Goal: Task Accomplishment & Management: Complete application form

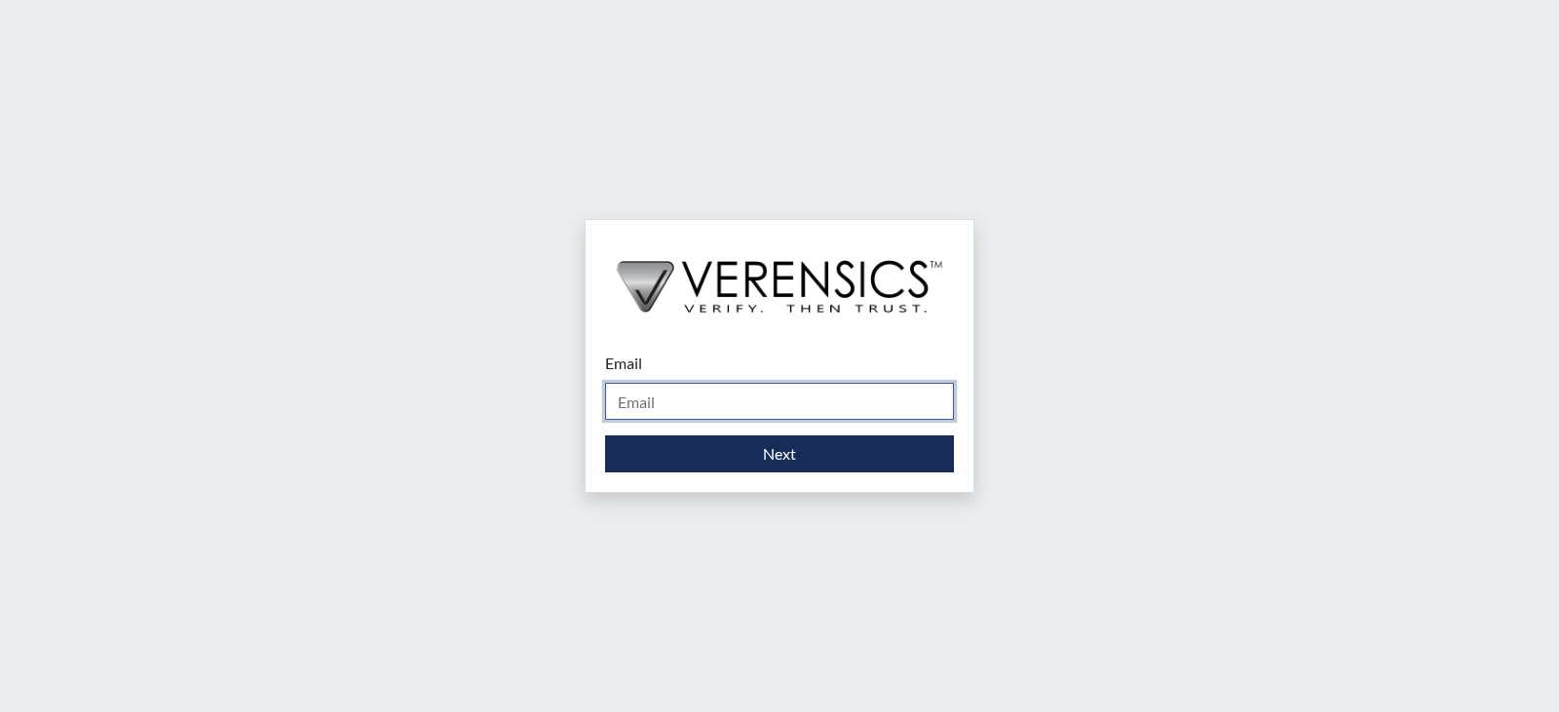
drag, startPoint x: 803, startPoint y: 398, endPoint x: 807, endPoint y: 414, distance: 17.0
click at [808, 402] on input "Email" at bounding box center [779, 401] width 349 height 37
type input "[PERSON_NAME][EMAIL_ADDRESS][PERSON_NAME][DOMAIN_NAME]"
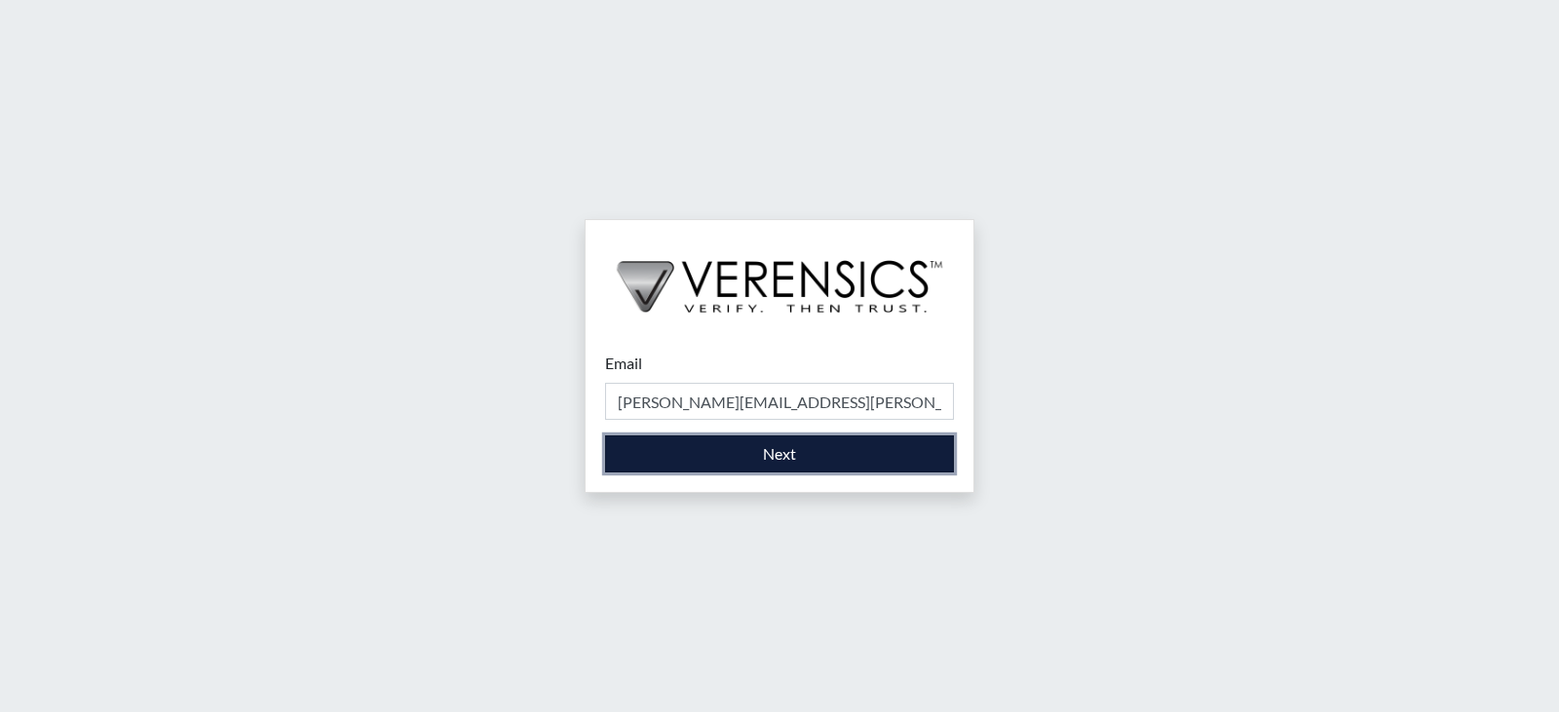
click at [803, 454] on button "Next" at bounding box center [779, 454] width 349 height 37
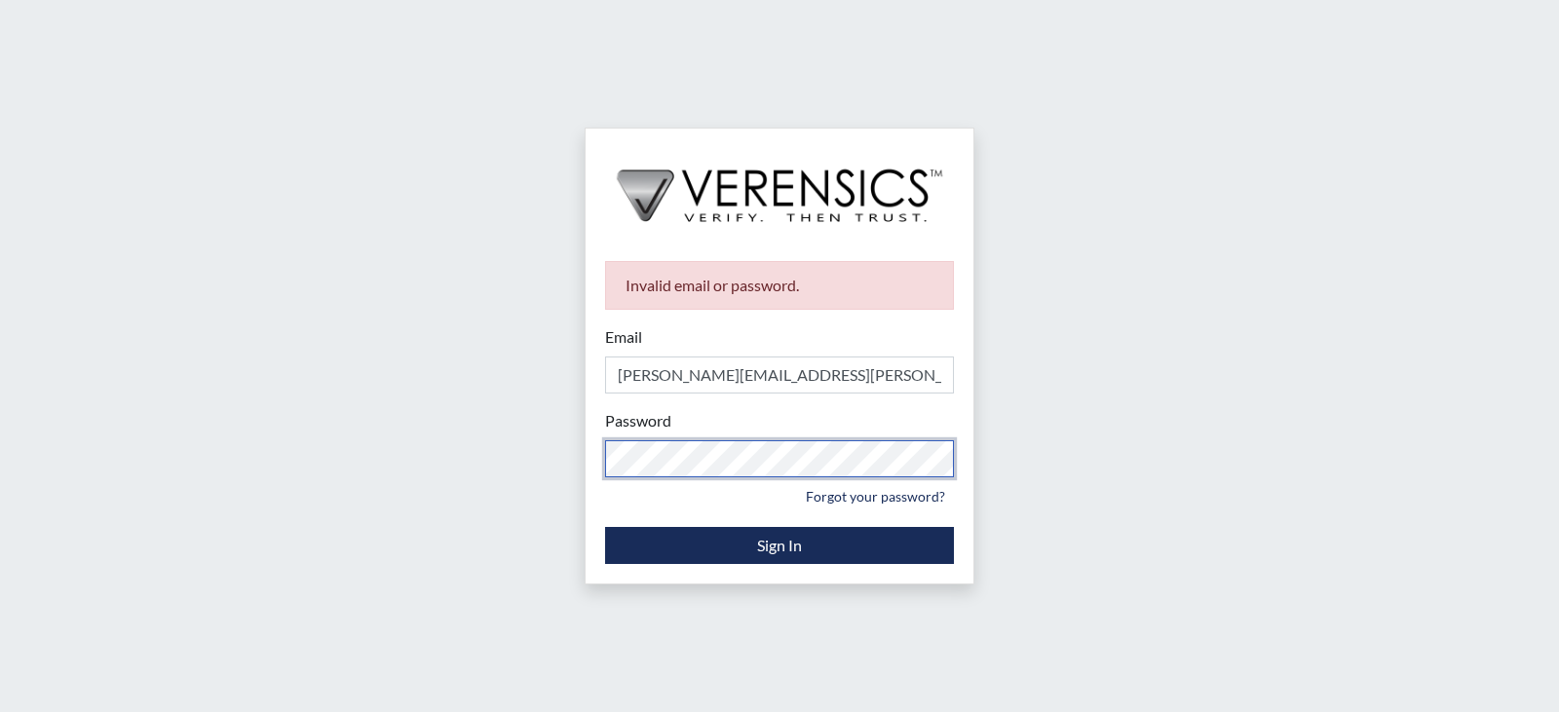
click at [586, 470] on div "Invalid email or password. Email [PERSON_NAME][EMAIL_ADDRESS][PERSON_NAME][DOMA…" at bounding box center [780, 413] width 388 height 342
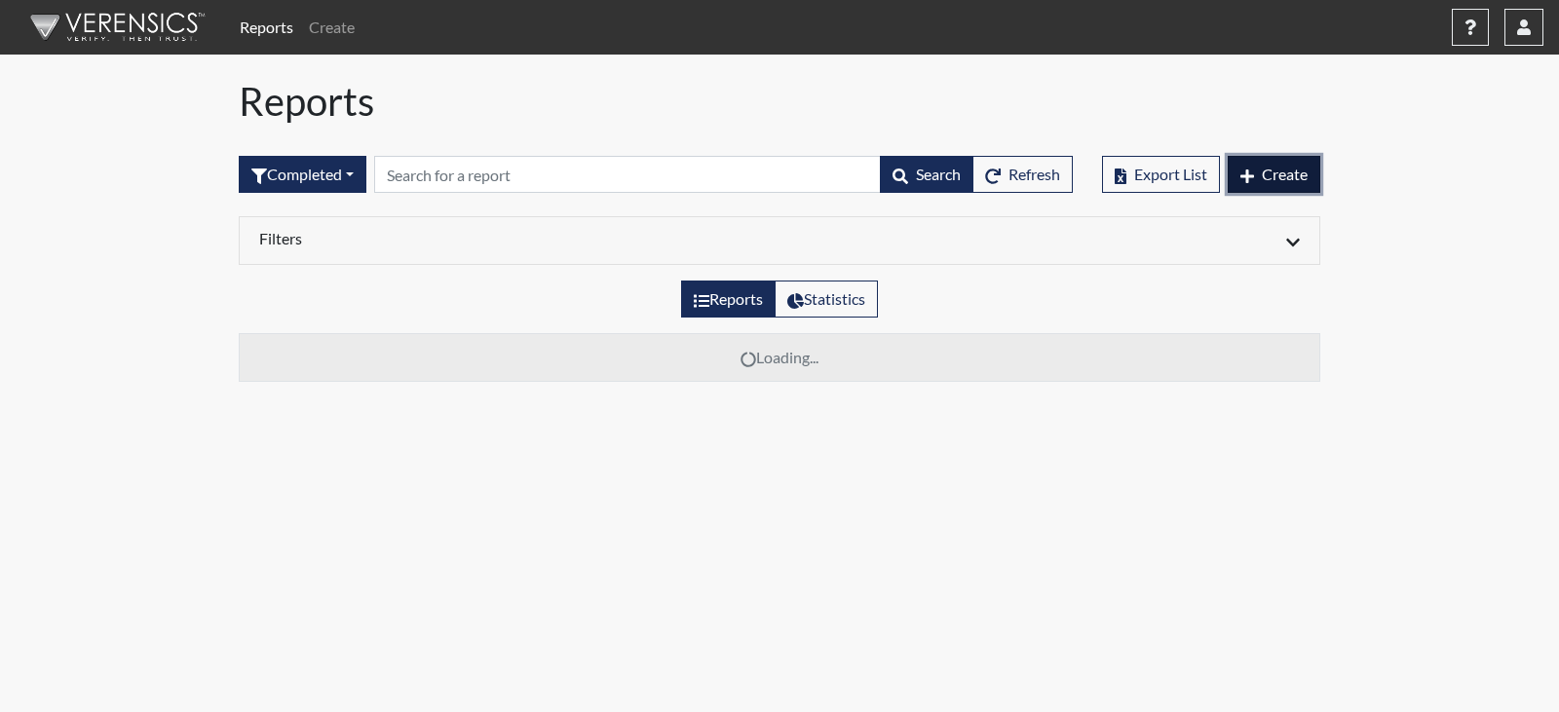
click at [1271, 175] on span "Create" at bounding box center [1285, 174] width 46 height 19
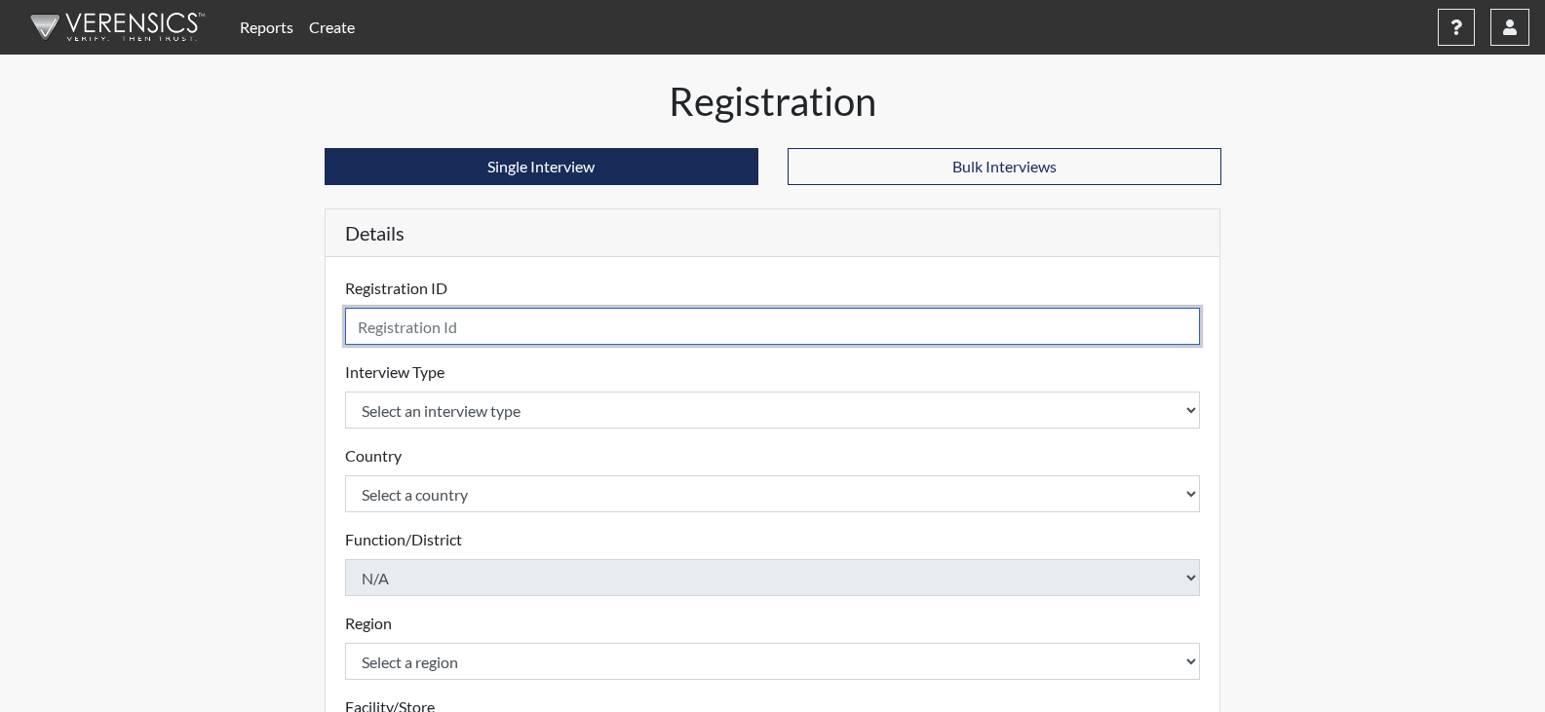
click at [543, 317] on input "text" at bounding box center [773, 326] width 856 height 37
type input "THD3092"
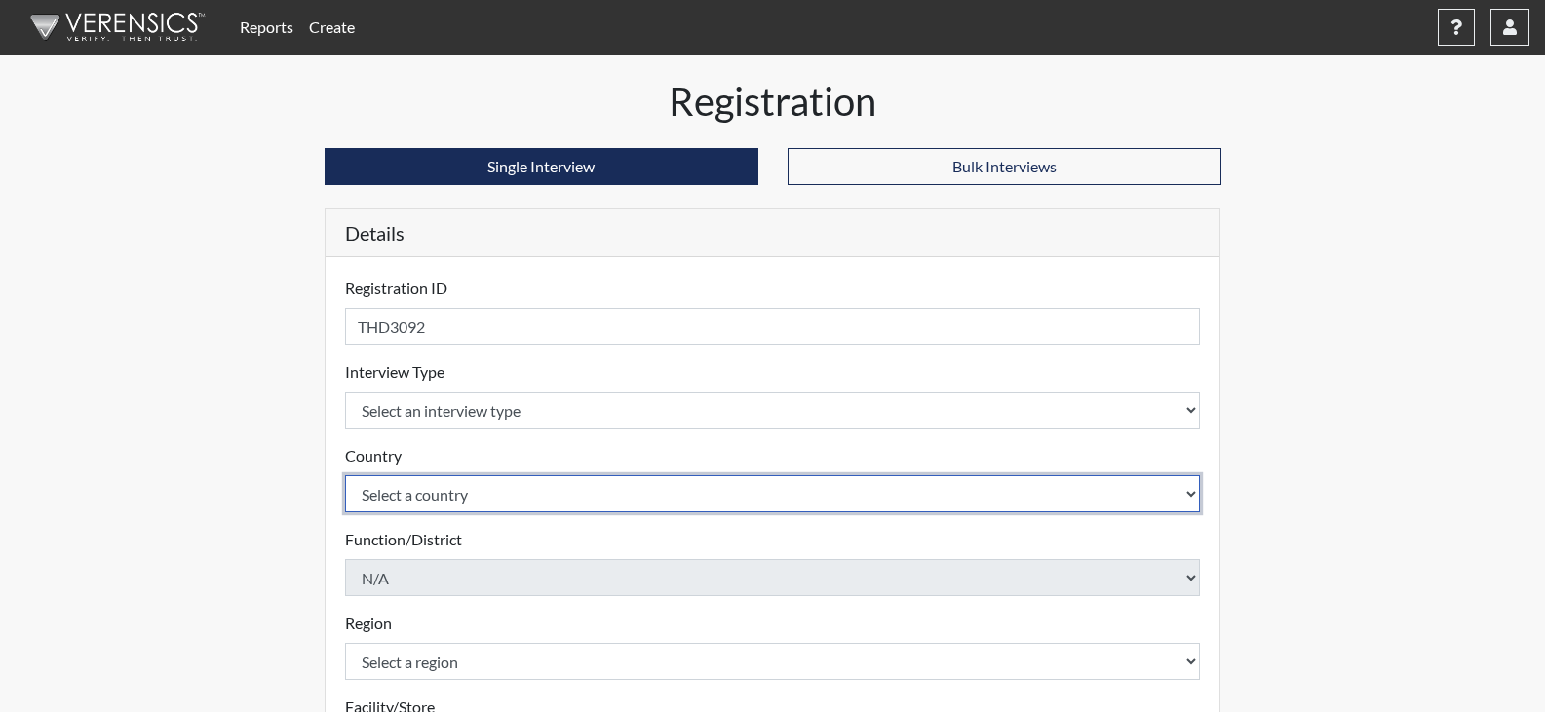
click at [484, 497] on select "Select a country [GEOGRAPHIC_DATA] [GEOGRAPHIC_DATA]" at bounding box center [773, 494] width 856 height 37
select select "united-states-of-[GEOGRAPHIC_DATA]"
click at [345, 476] on select "Select a country [GEOGRAPHIC_DATA] [GEOGRAPHIC_DATA]" at bounding box center [773, 494] width 856 height 37
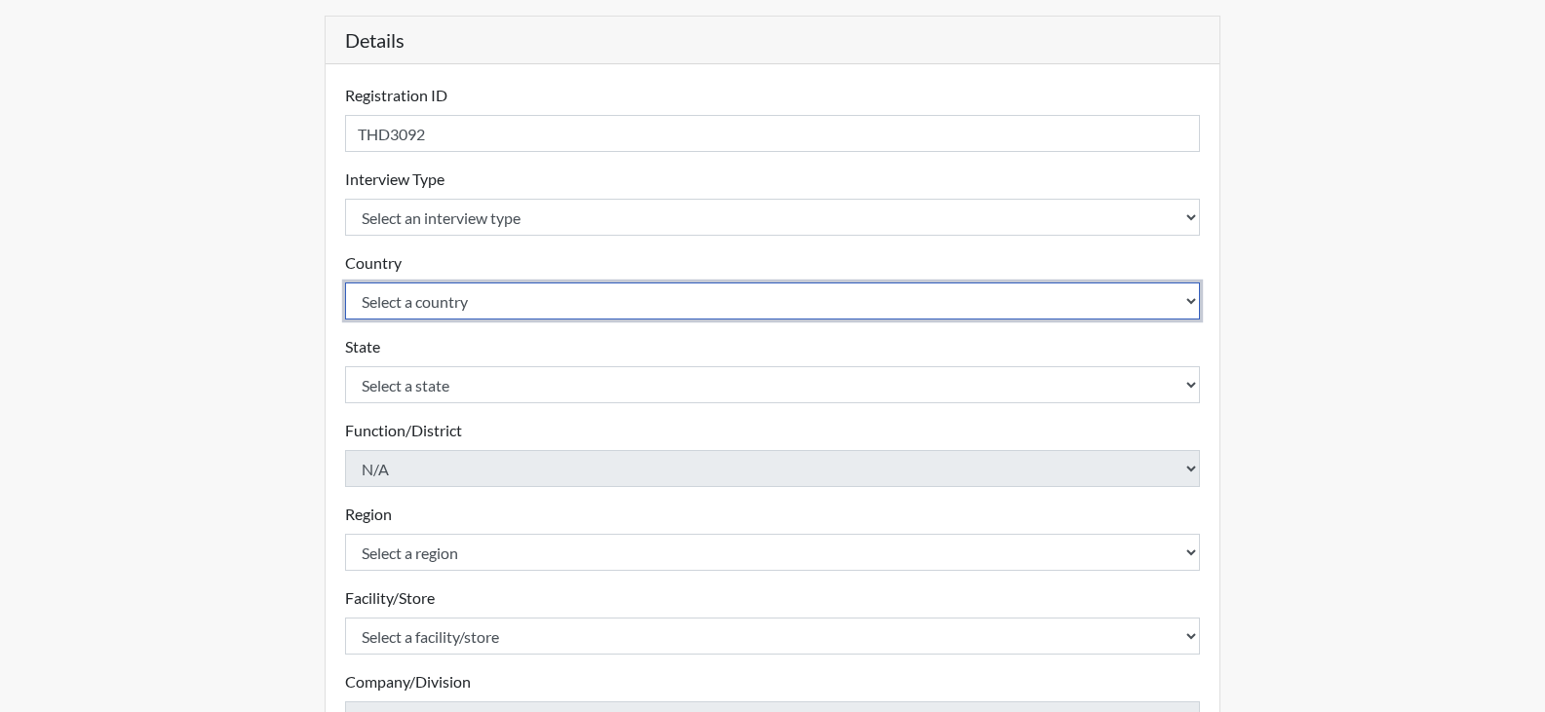
scroll to position [195, 0]
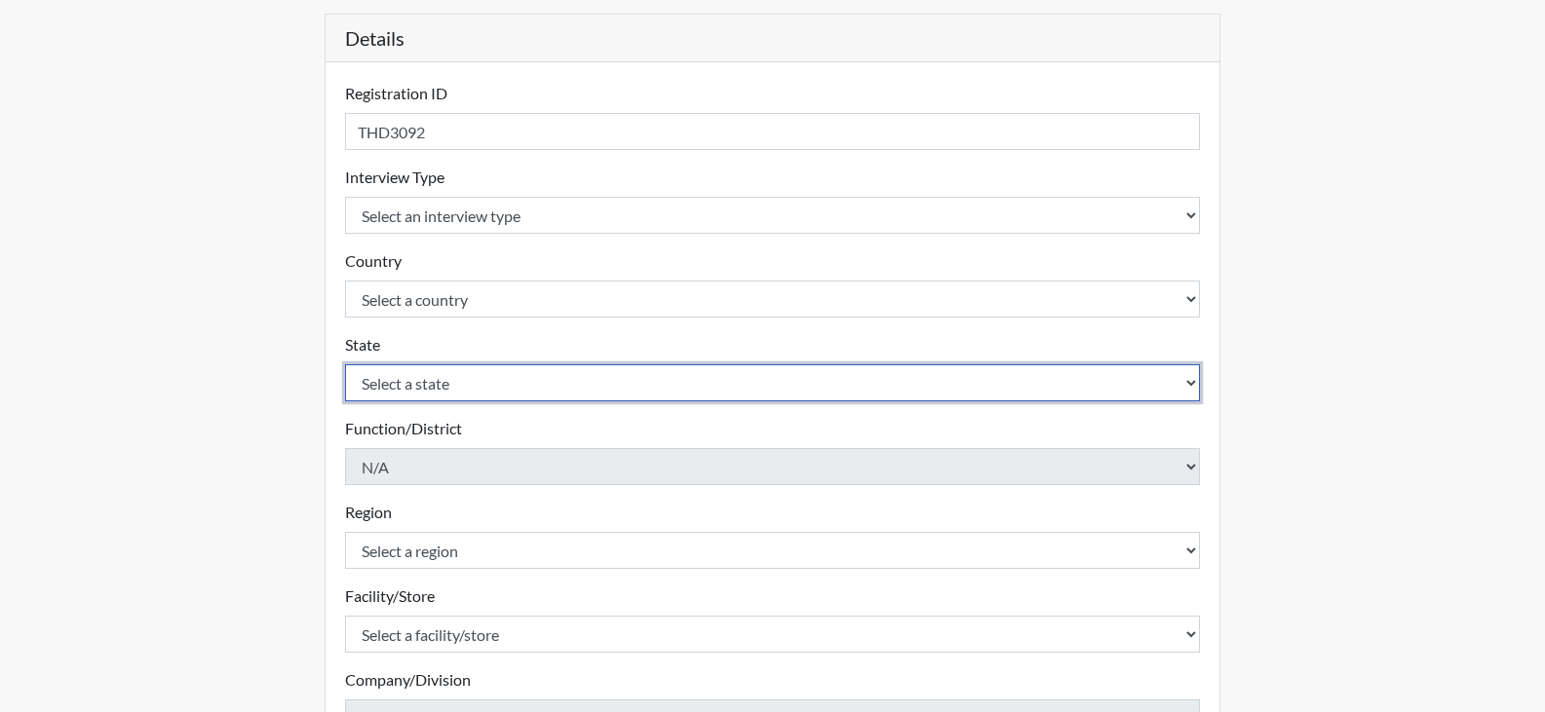
click at [443, 381] on select "Select a state [US_STATE] [US_STATE] [US_STATE] [US_STATE] [US_STATE] [US_STATE…" at bounding box center [773, 382] width 856 height 37
select select "GA"
click at [345, 364] on select "Select a state [US_STATE] [US_STATE] [US_STATE] [US_STATE] [US_STATE] [US_STATE…" at bounding box center [773, 382] width 856 height 37
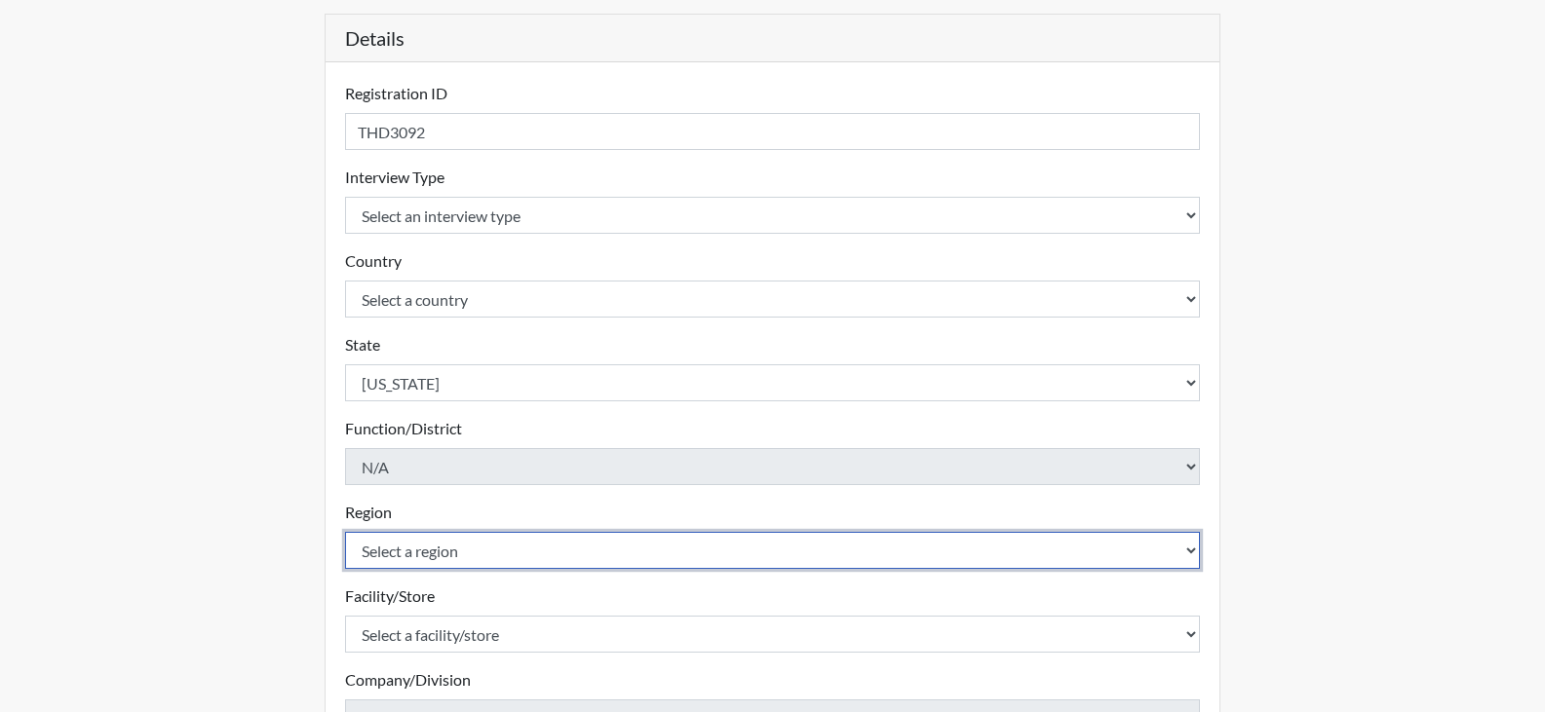
click at [422, 550] on select "Select a region [GEOGRAPHIC_DATA]" at bounding box center [773, 550] width 856 height 37
select select "51976826-f18e-4b67-8d3b-b0a0fa2f97ff"
click at [345, 532] on select "Select a region [GEOGRAPHIC_DATA]" at bounding box center [773, 550] width 856 height 37
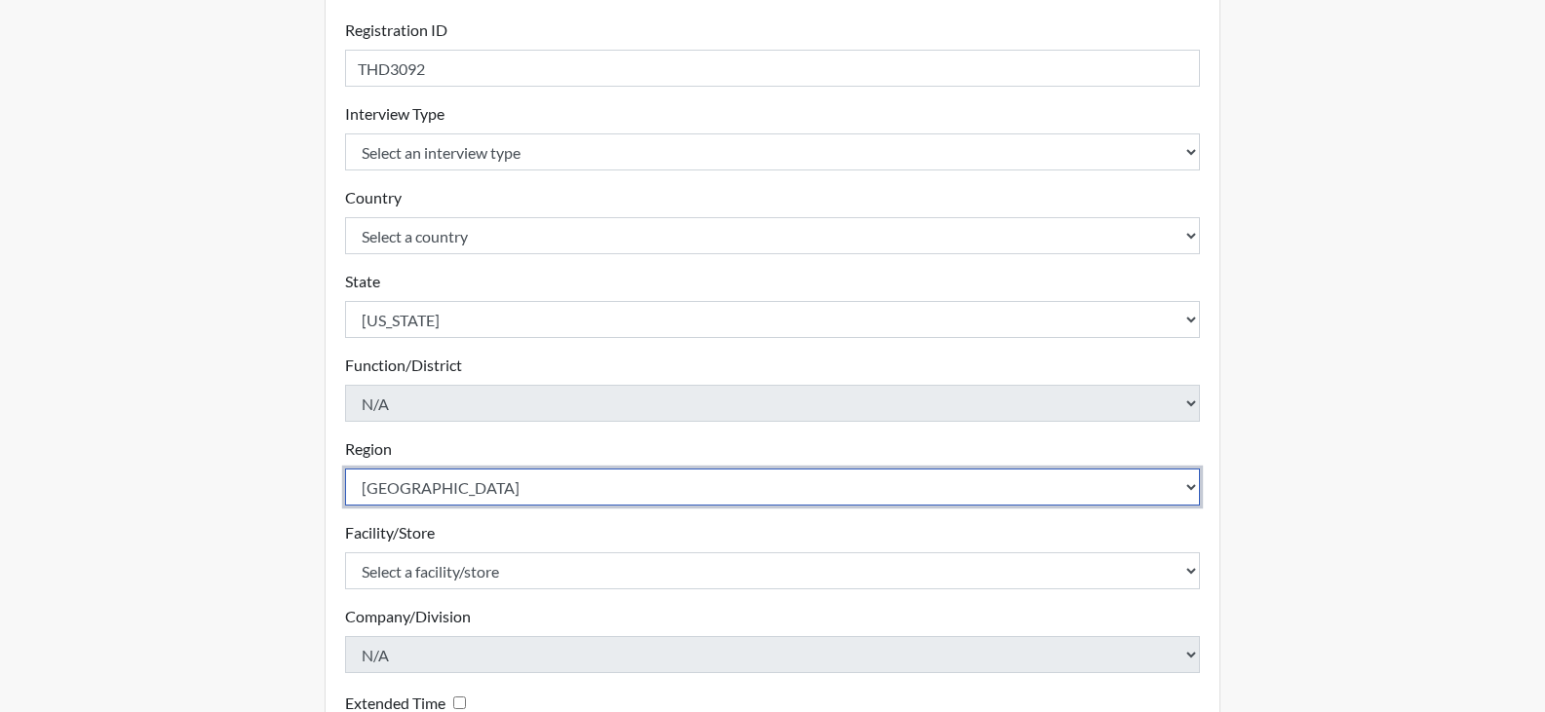
scroll to position [292, 0]
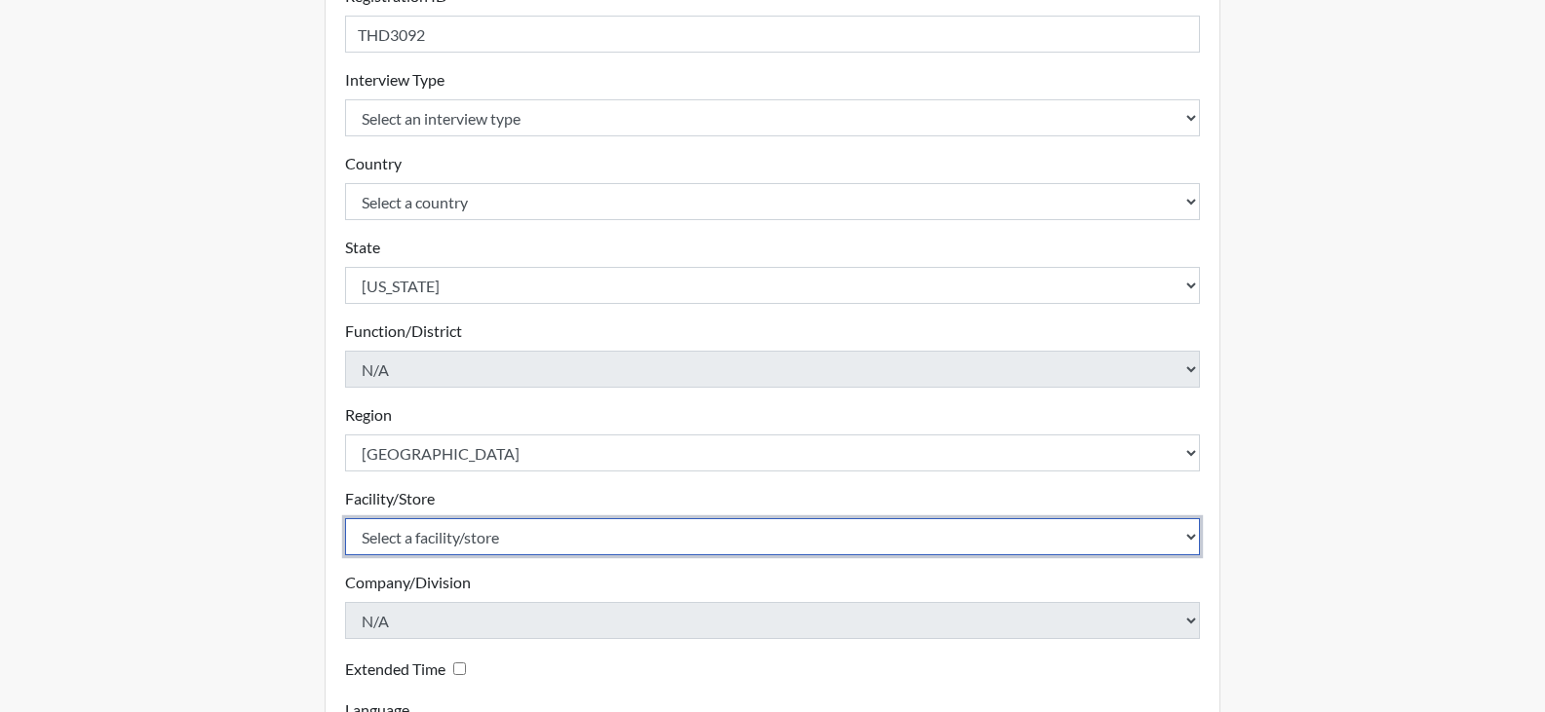
click at [432, 544] on select "Select a facility/store [GEOGRAPHIC_DATA] [PERSON_NAME] [PERSON_NAME] SP" at bounding box center [773, 536] width 856 height 37
click at [345, 518] on select "Select a facility/store [GEOGRAPHIC_DATA] [PERSON_NAME] [PERSON_NAME] SP" at bounding box center [773, 536] width 856 height 37
click at [429, 531] on select "Select a facility/store [GEOGRAPHIC_DATA] [PERSON_NAME] [PERSON_NAME] SP" at bounding box center [773, 536] width 856 height 37
select select "cd77449e-52a2-45cd-b1da-0308f544c527"
click at [345, 518] on select "Select a facility/store [GEOGRAPHIC_DATA] [PERSON_NAME] [PERSON_NAME] SP" at bounding box center [773, 536] width 856 height 37
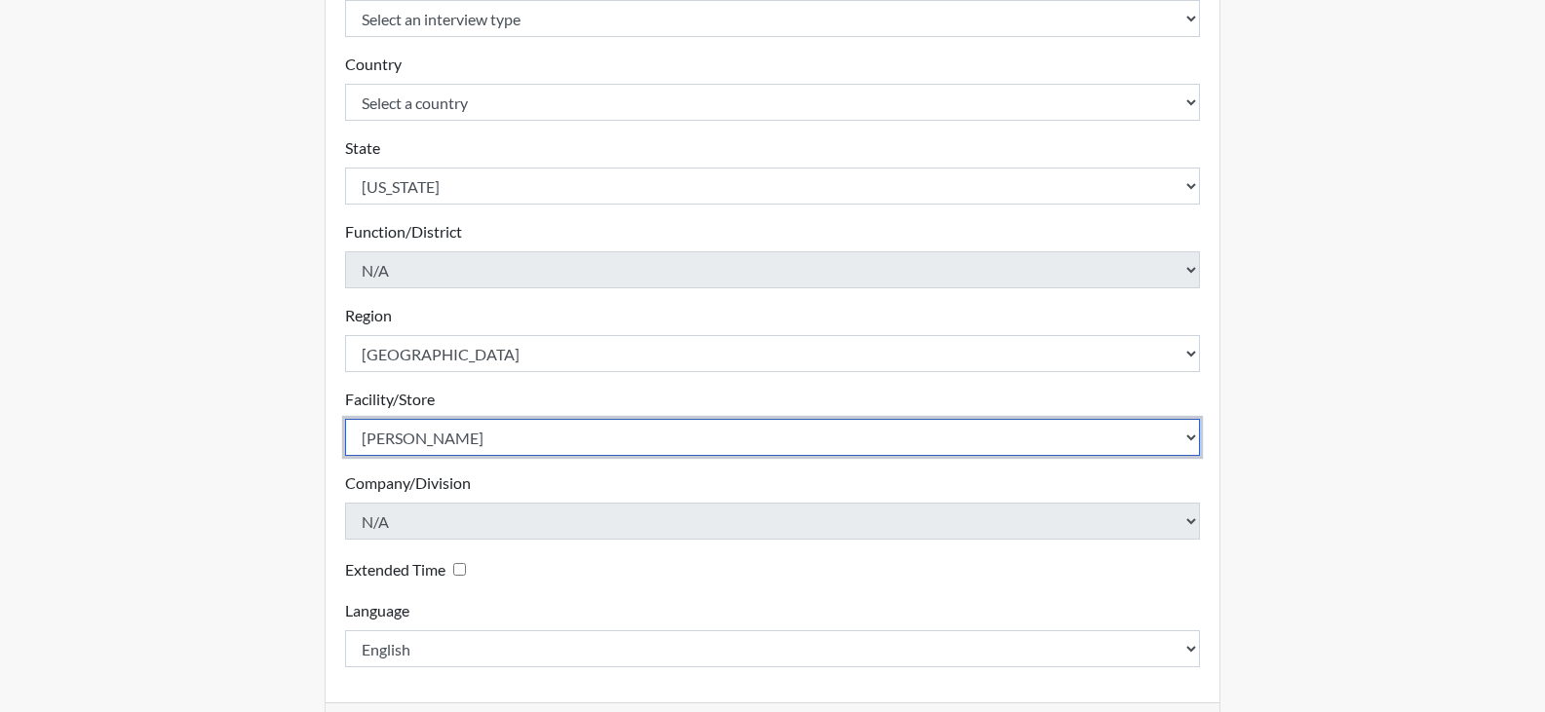
scroll to position [468, 0]
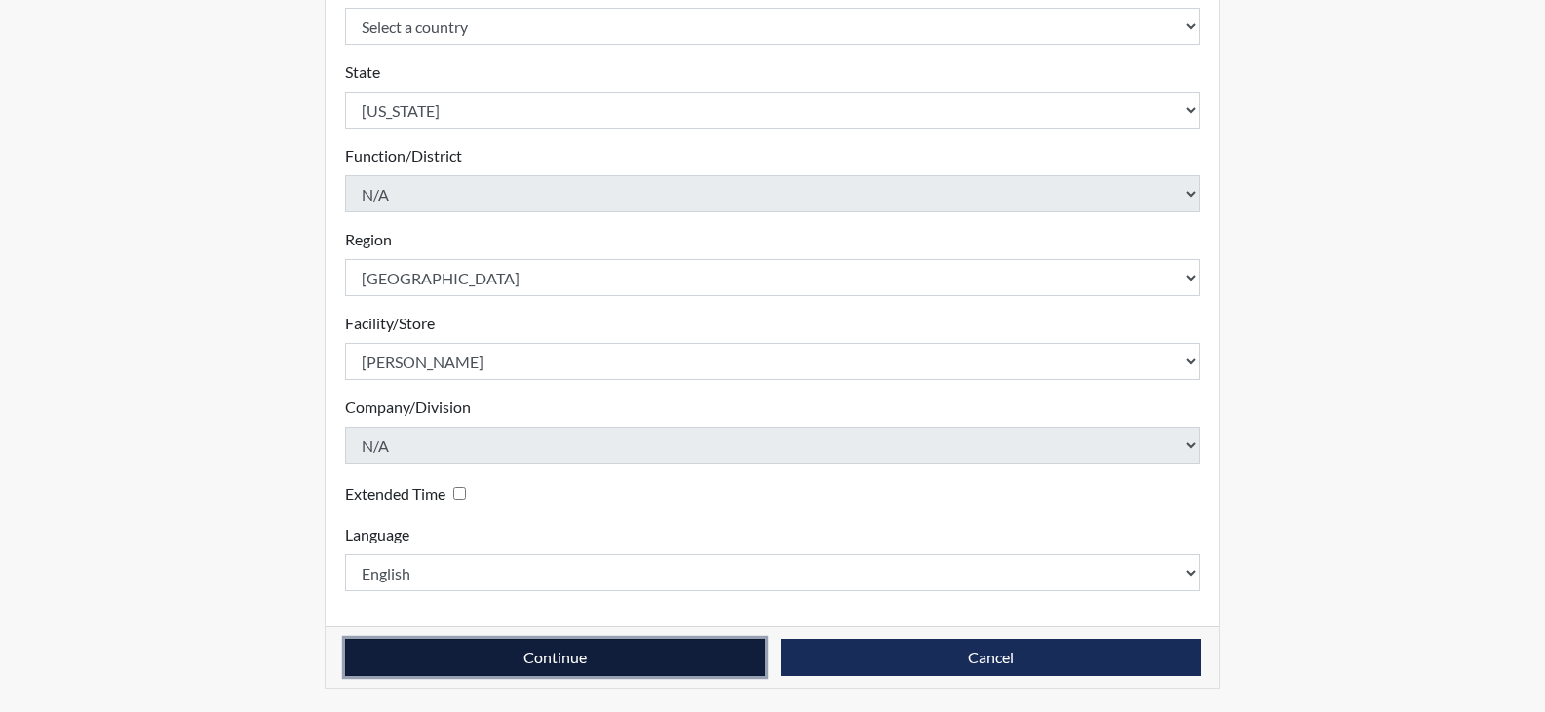
click at [554, 655] on button "Continue" at bounding box center [555, 657] width 420 height 37
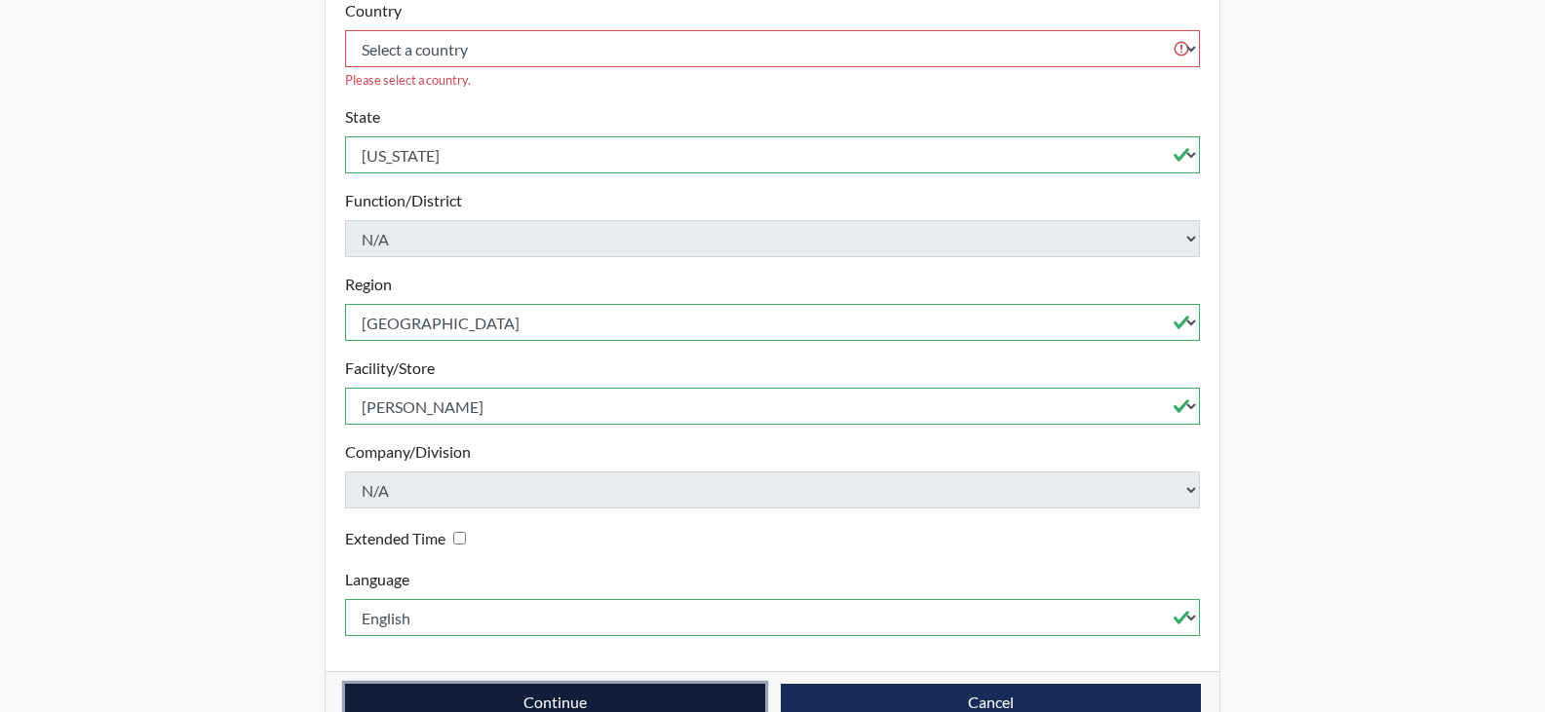
click at [553, 684] on button "Continue" at bounding box center [555, 702] width 420 height 37
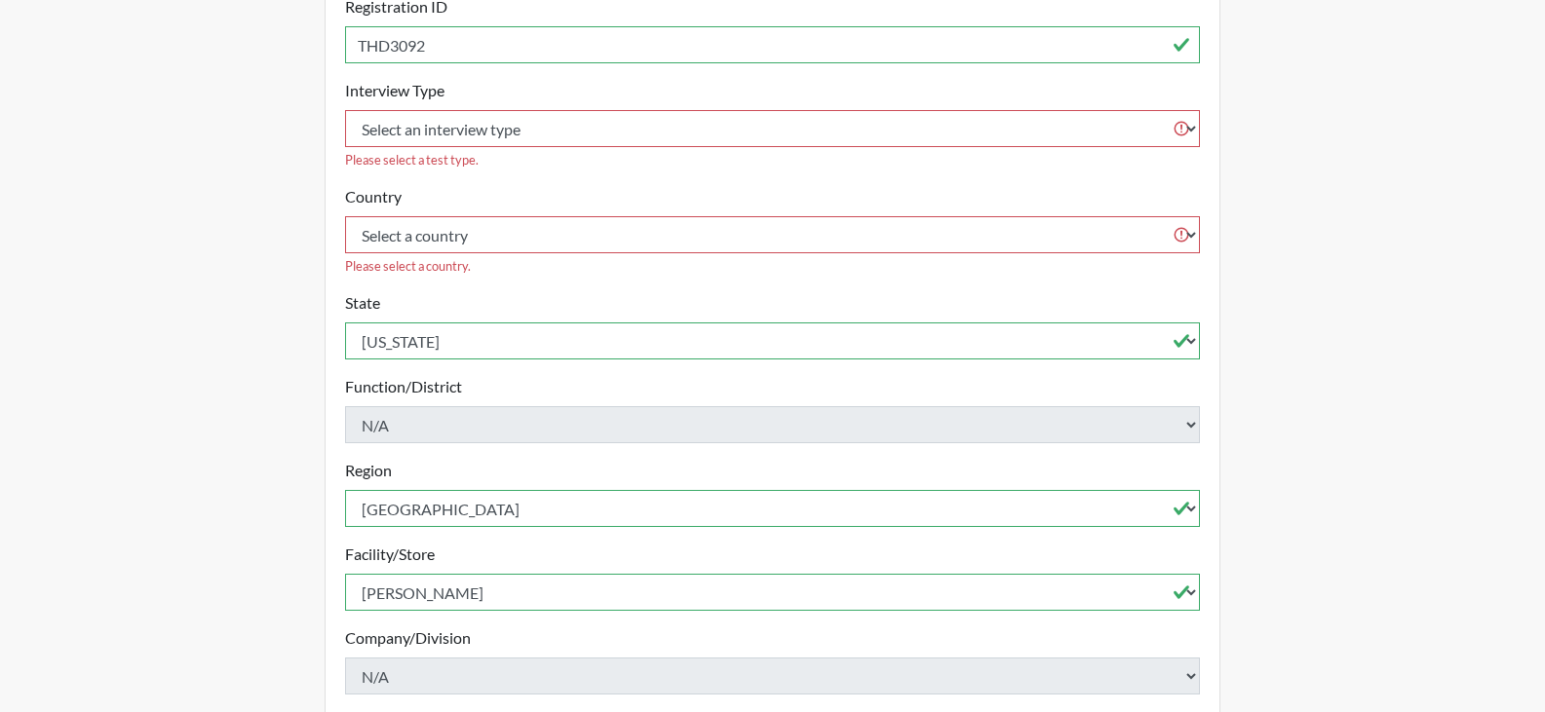
scroll to position [0, 0]
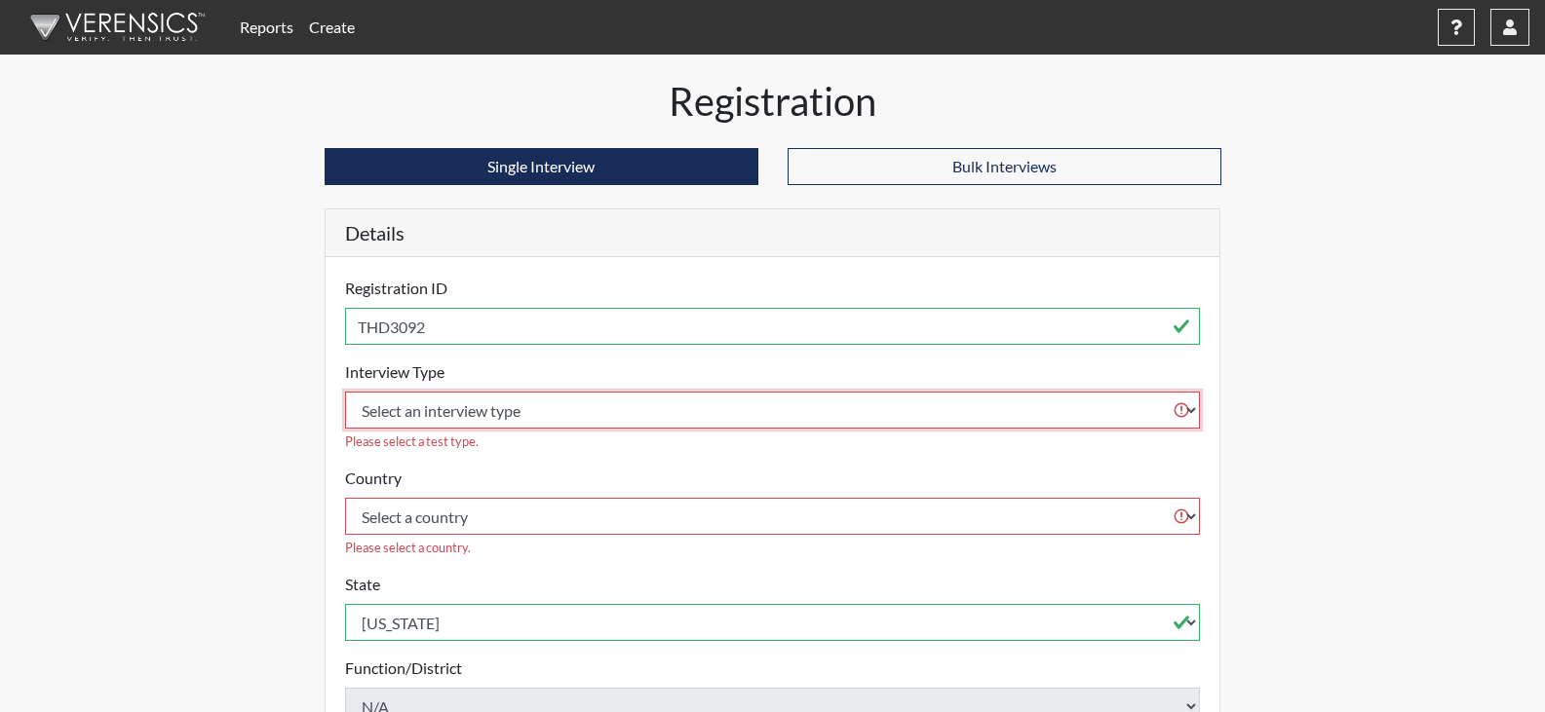
click at [631, 409] on select "Select an interview type Corrections Pre-Employment" at bounding box center [773, 410] width 856 height 37
select select "ff733e93-e1bf-11ea-9c9f-0eff0cf7eb8f"
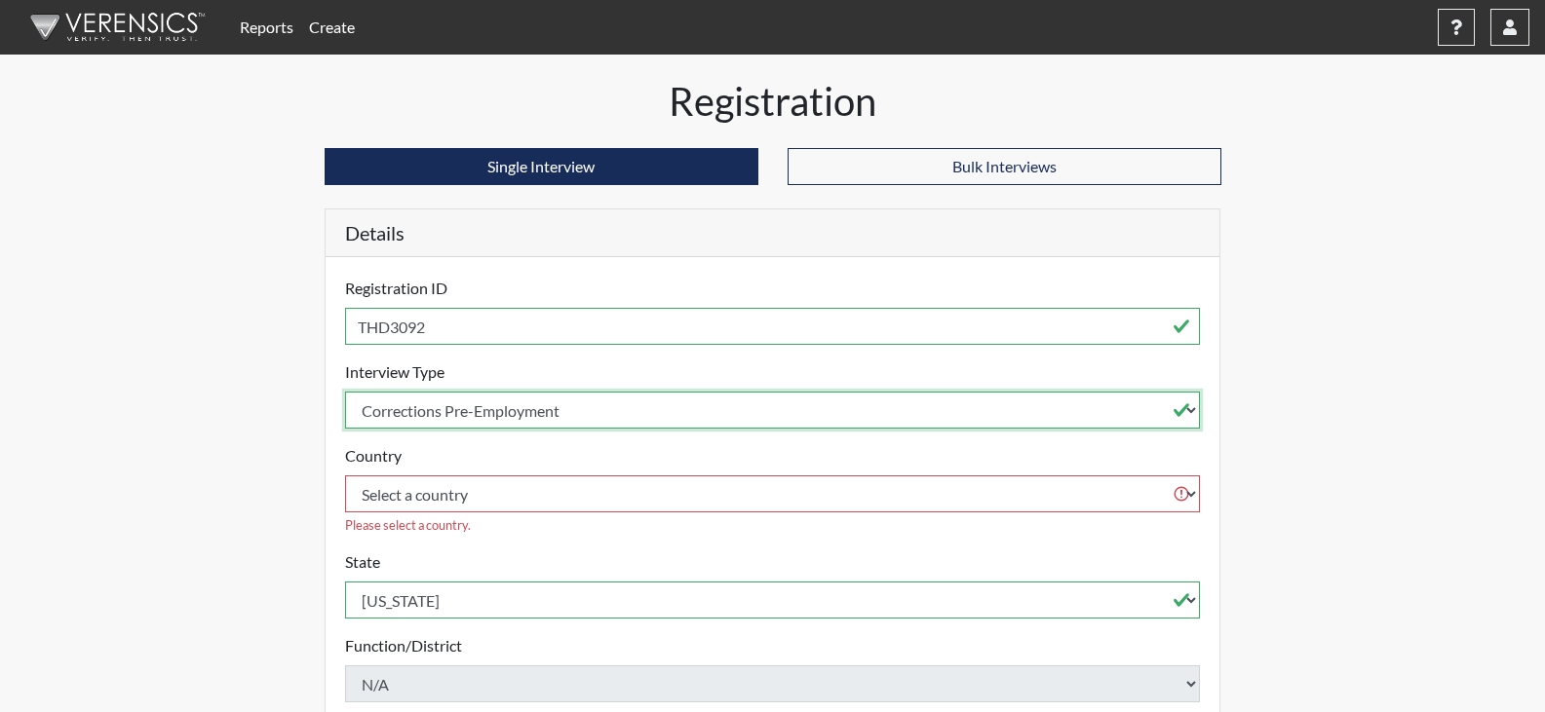
click at [345, 392] on select "Select an interview type Corrections Pre-Employment" at bounding box center [773, 410] width 856 height 37
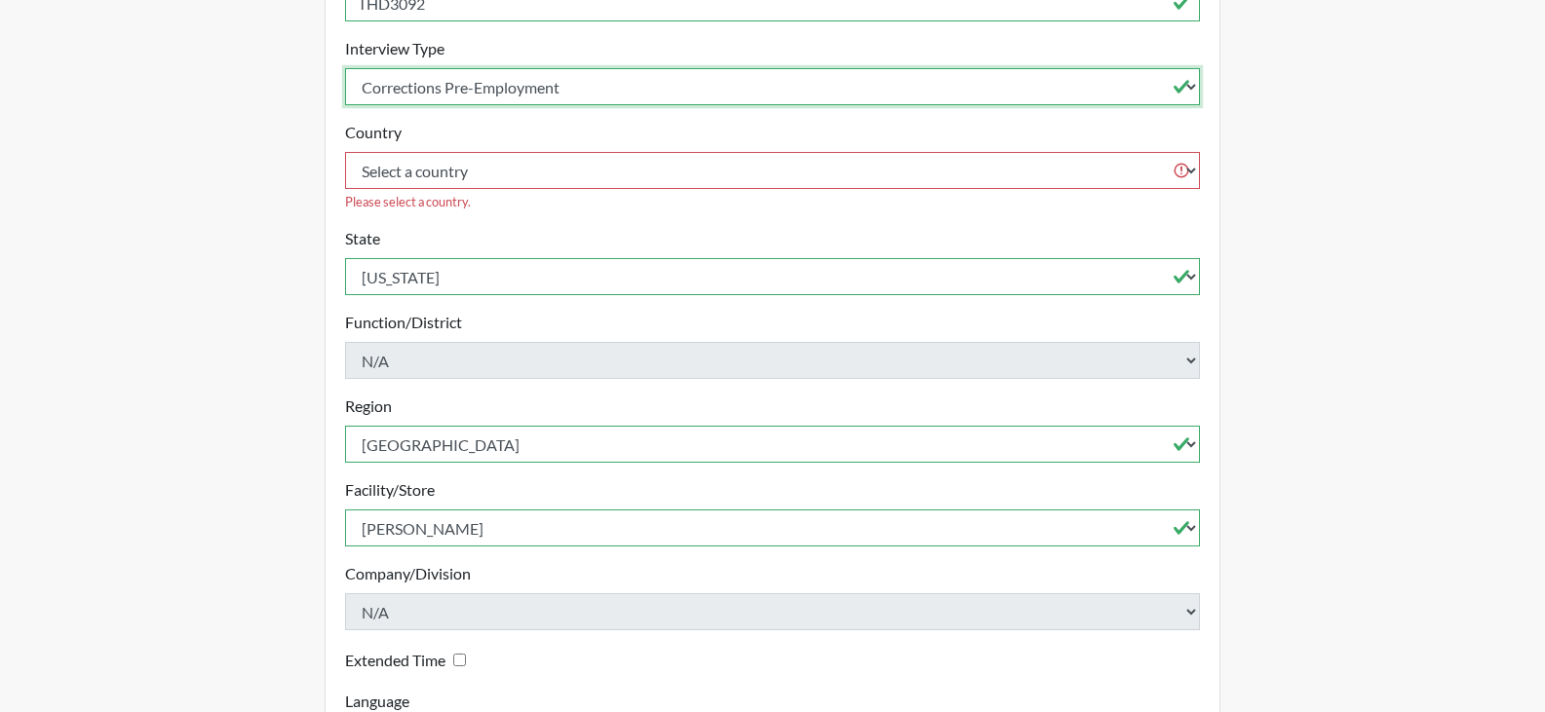
scroll to position [468, 0]
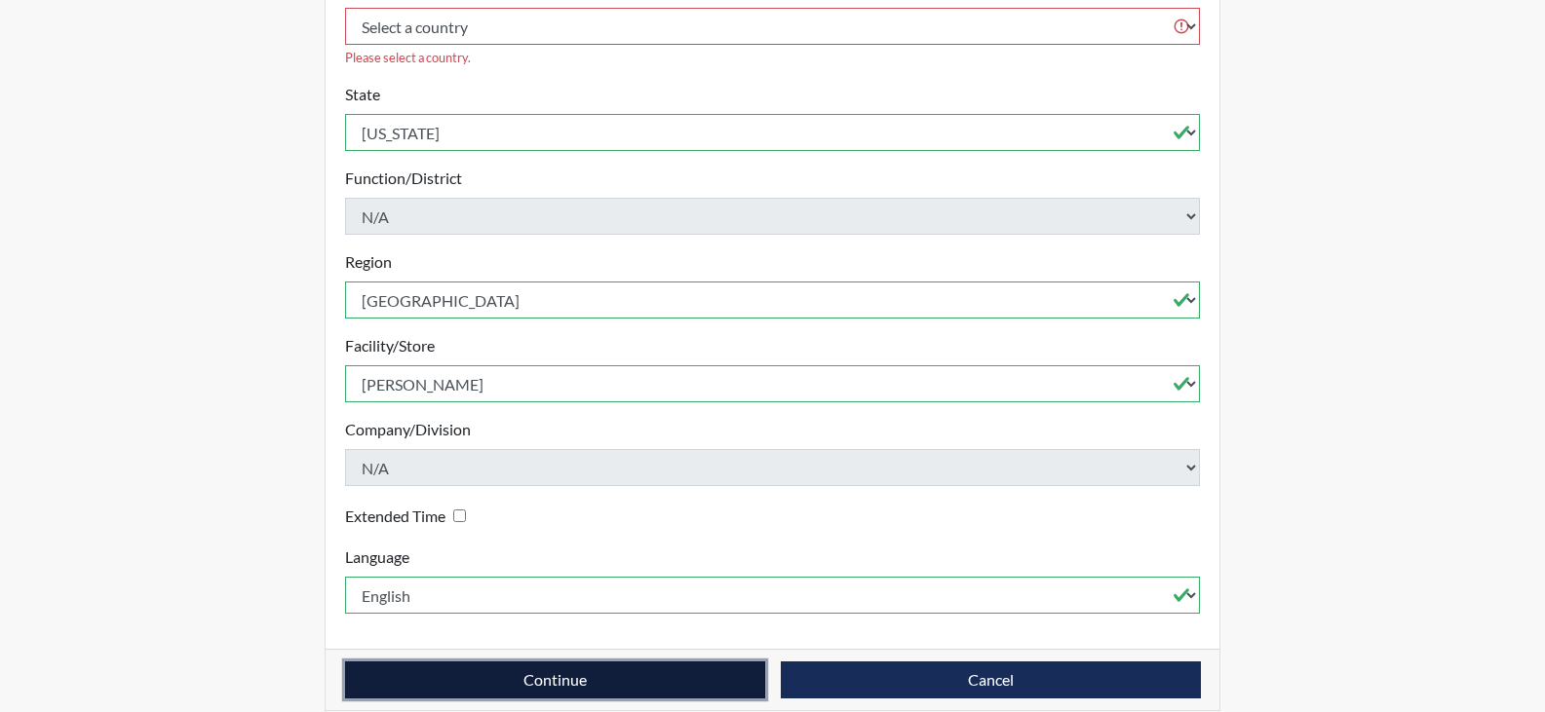
click at [619, 662] on button "Continue" at bounding box center [555, 680] width 420 height 37
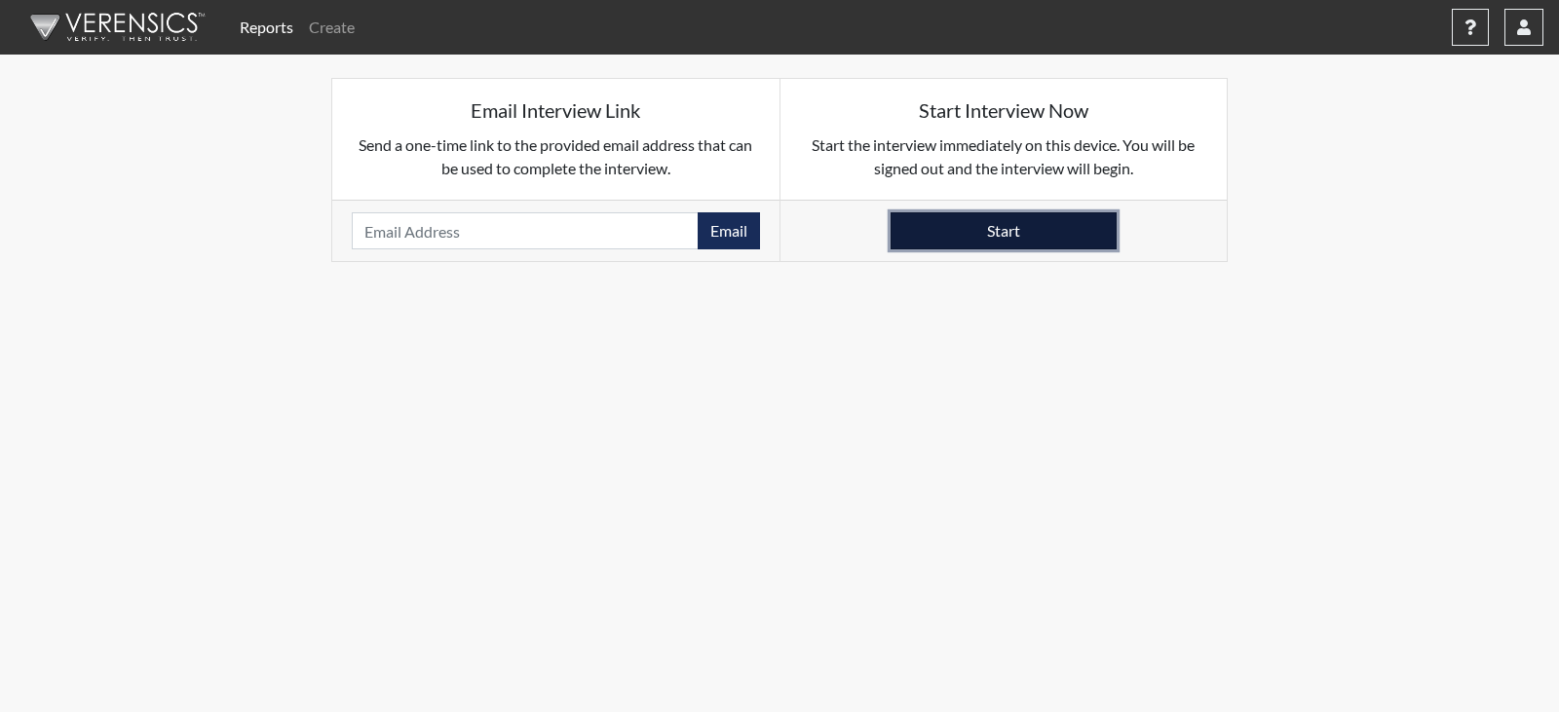
click at [1049, 235] on button "Start" at bounding box center [1004, 230] width 226 height 37
